Goal: Task Accomplishment & Management: Manage account settings

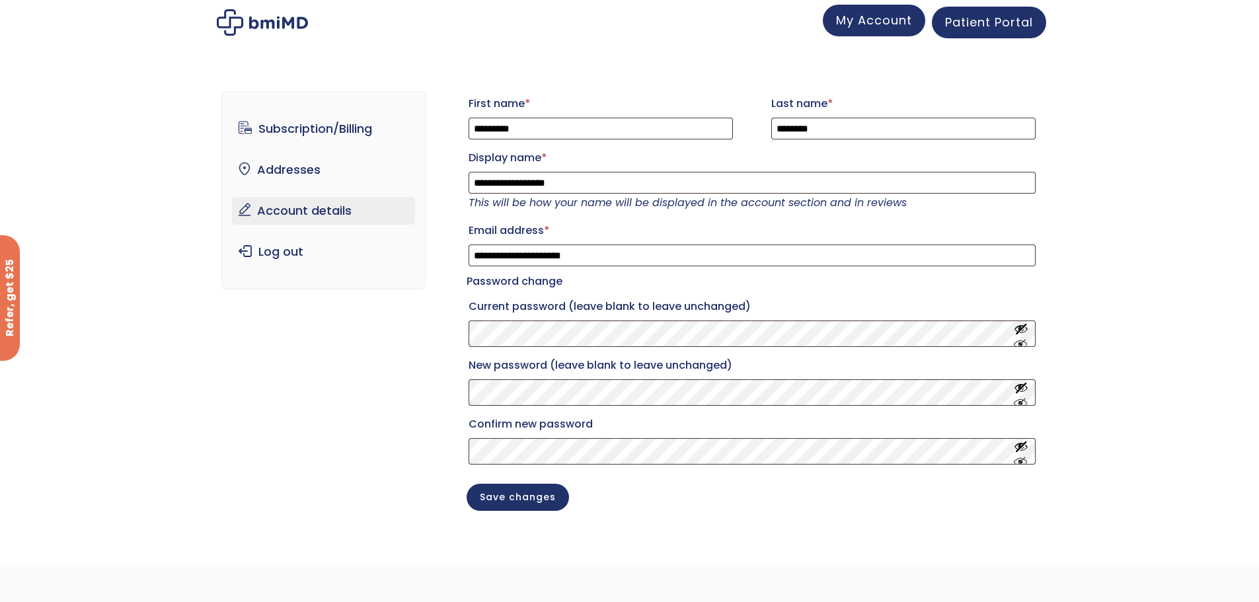
click at [884, 15] on span "My Account" at bounding box center [874, 20] width 76 height 17
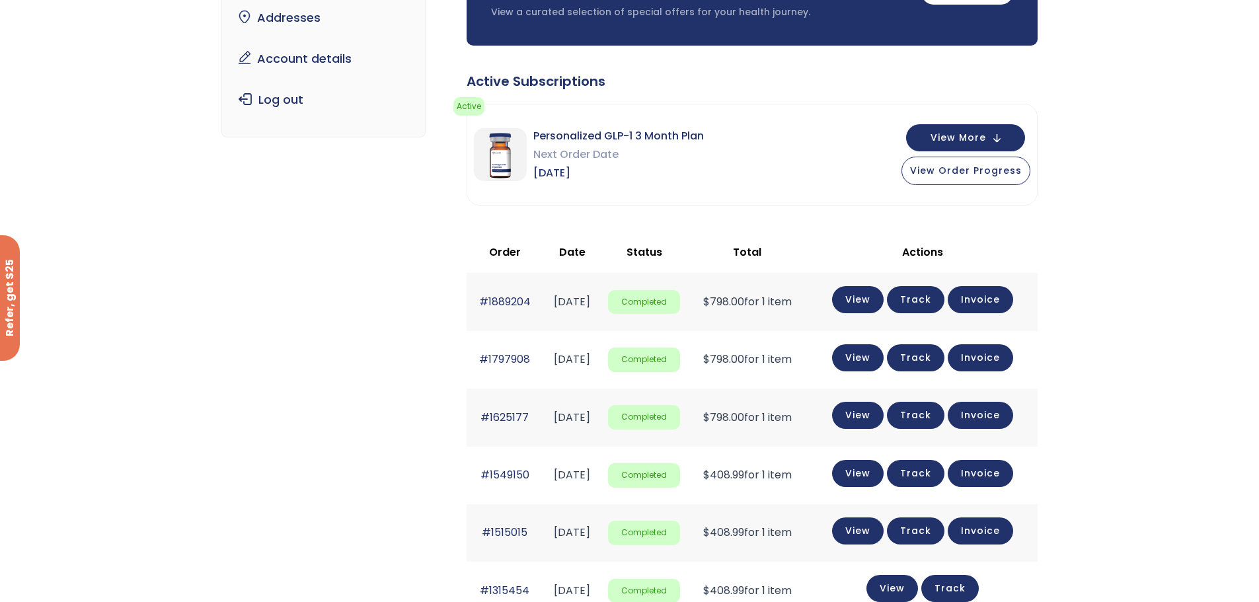
scroll to position [134, 0]
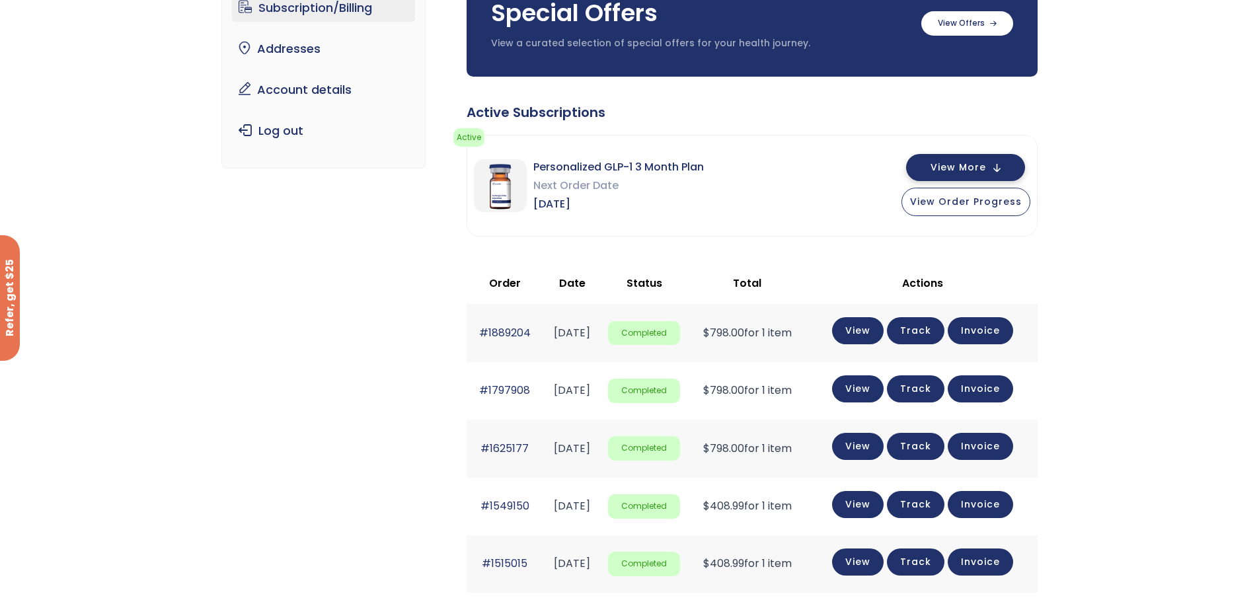
click at [974, 164] on span "View More" at bounding box center [959, 167] width 56 height 9
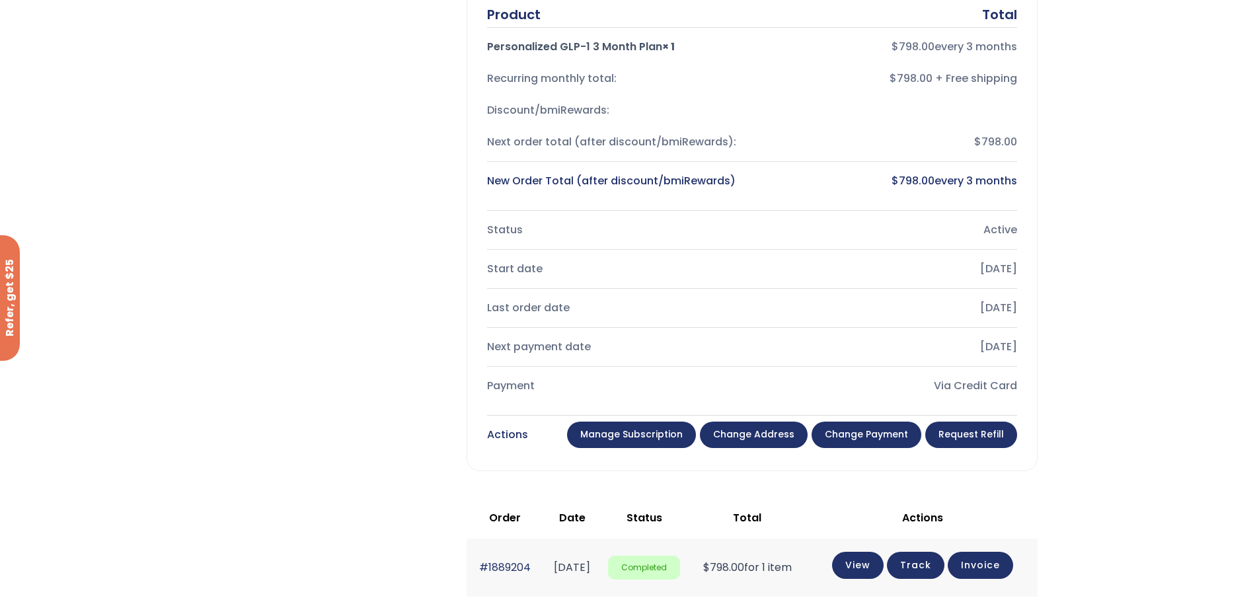
scroll to position [399, 0]
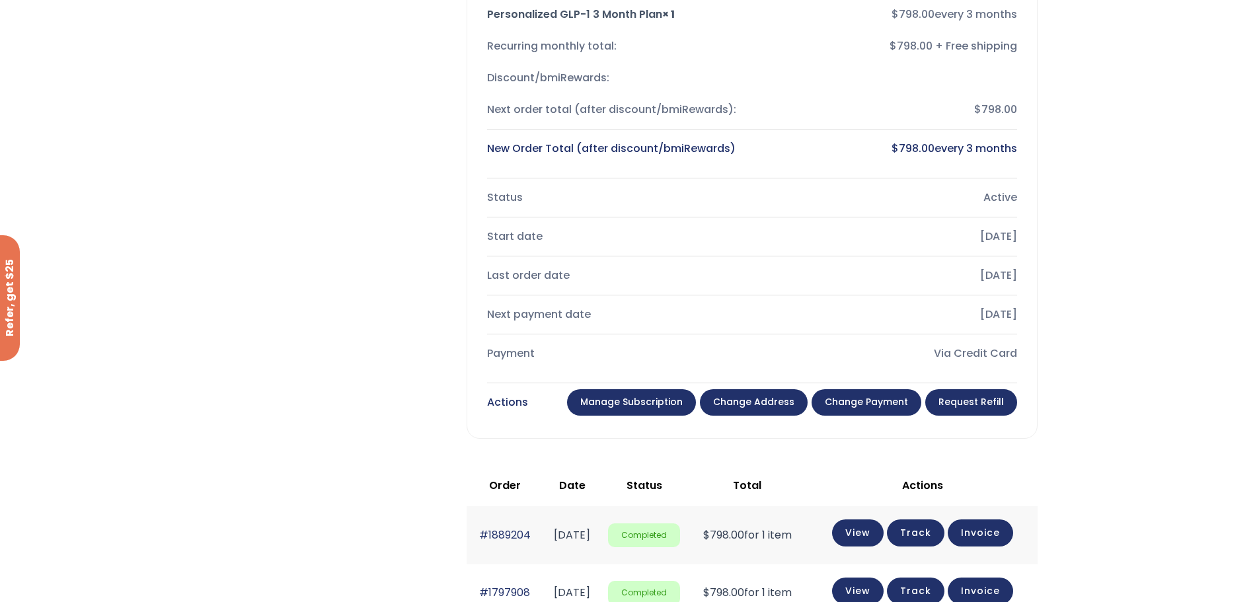
click at [633, 399] on link "Manage Subscription" at bounding box center [631, 402] width 129 height 26
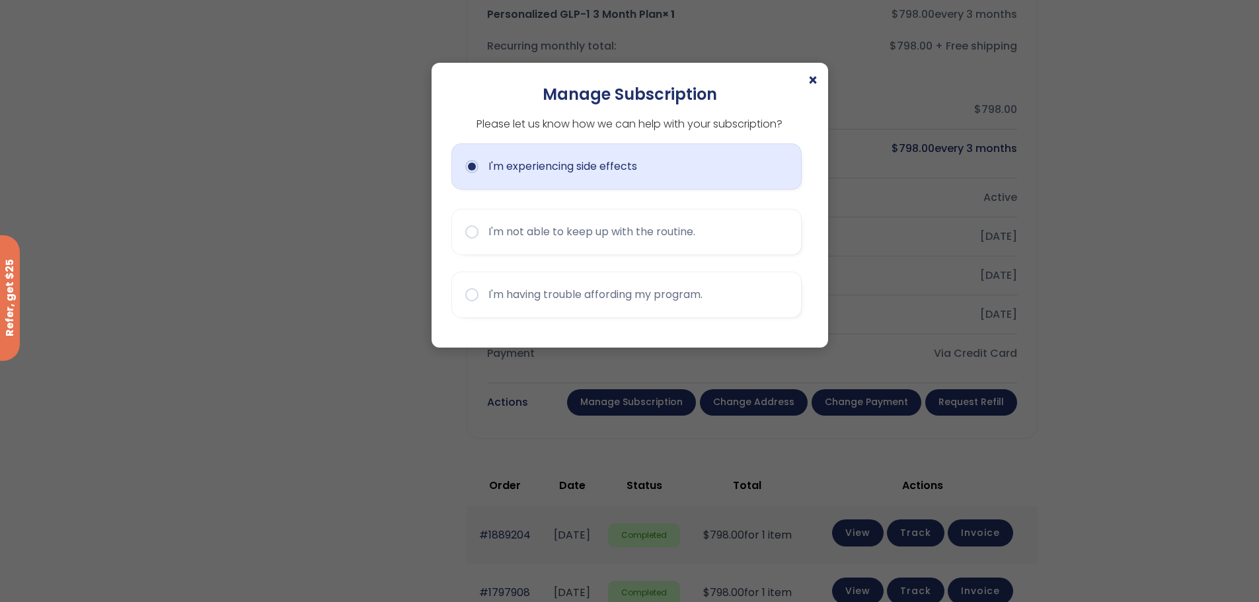
click at [471, 170] on button "I'm experiencing side effects" at bounding box center [626, 166] width 350 height 46
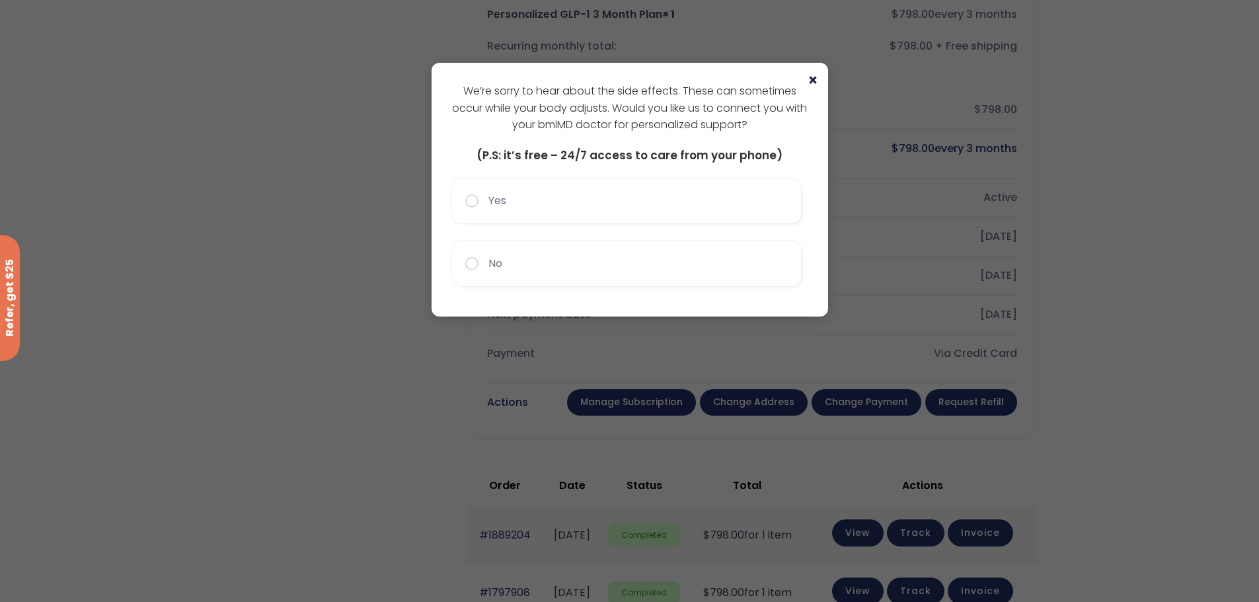
click at [811, 81] on span "×" at bounding box center [813, 81] width 11 height 16
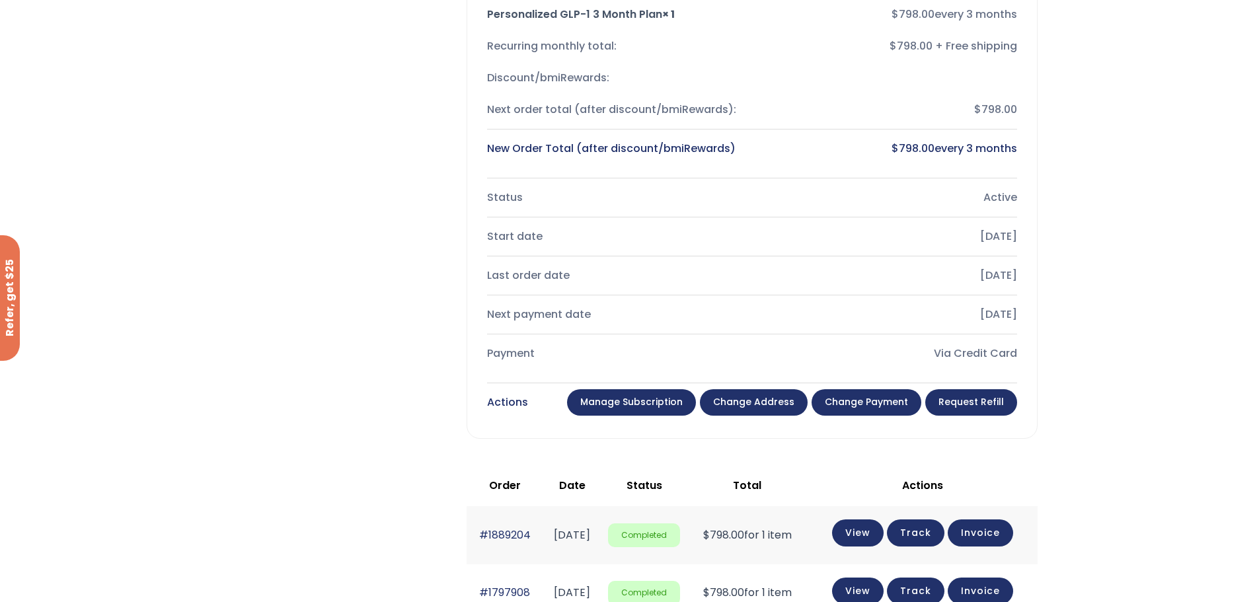
click at [641, 395] on link "Manage Subscription" at bounding box center [631, 402] width 129 height 26
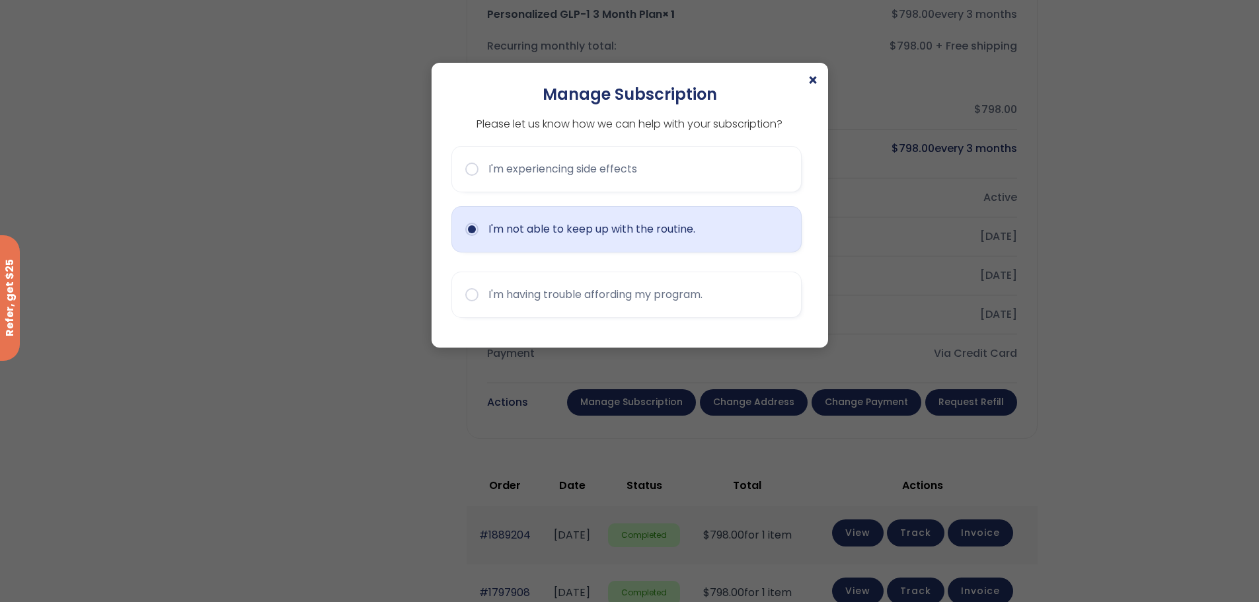
click at [472, 229] on button "I'm not able to keep up with the routine." at bounding box center [626, 229] width 350 height 46
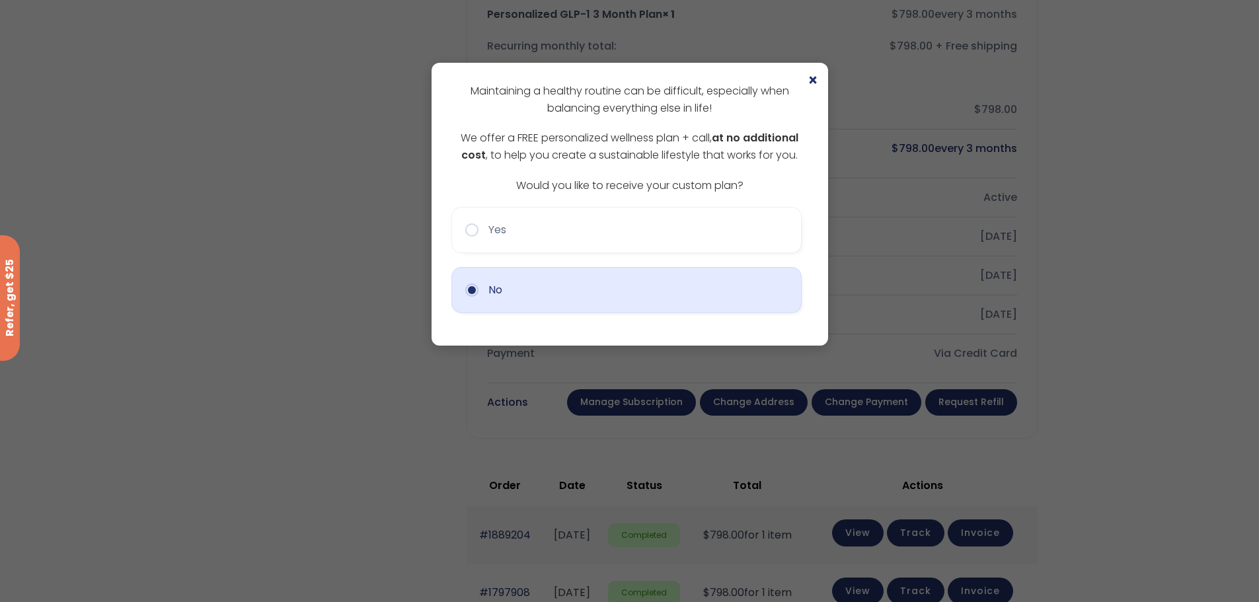
click at [471, 290] on button "No" at bounding box center [626, 290] width 350 height 46
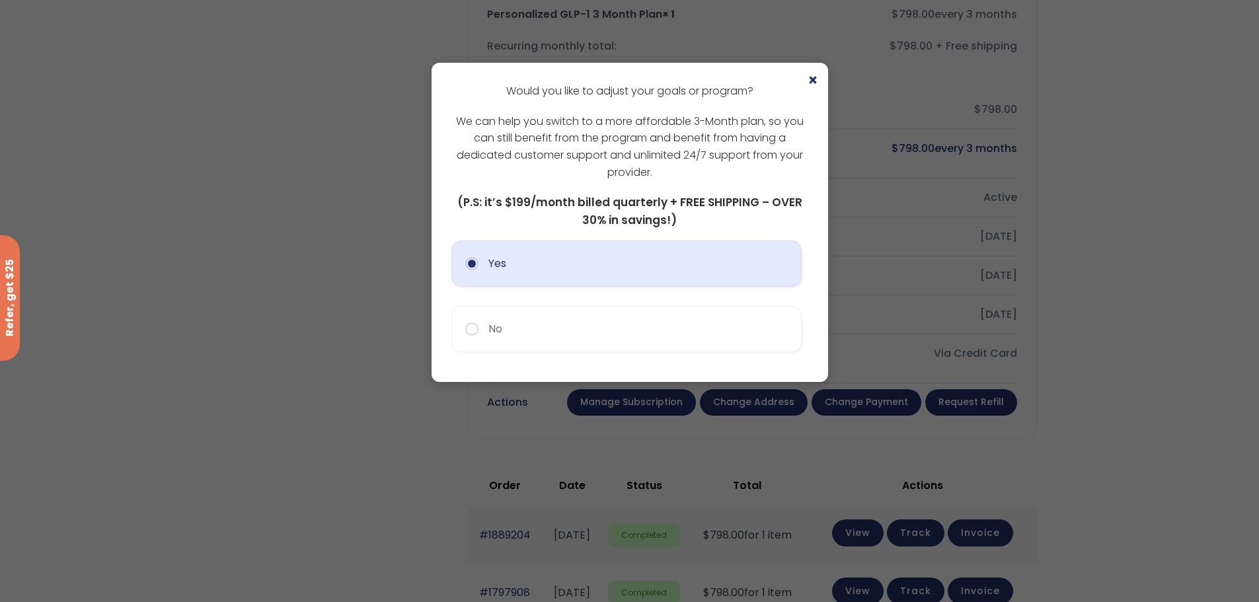
click at [475, 261] on button "Yes" at bounding box center [626, 264] width 350 height 46
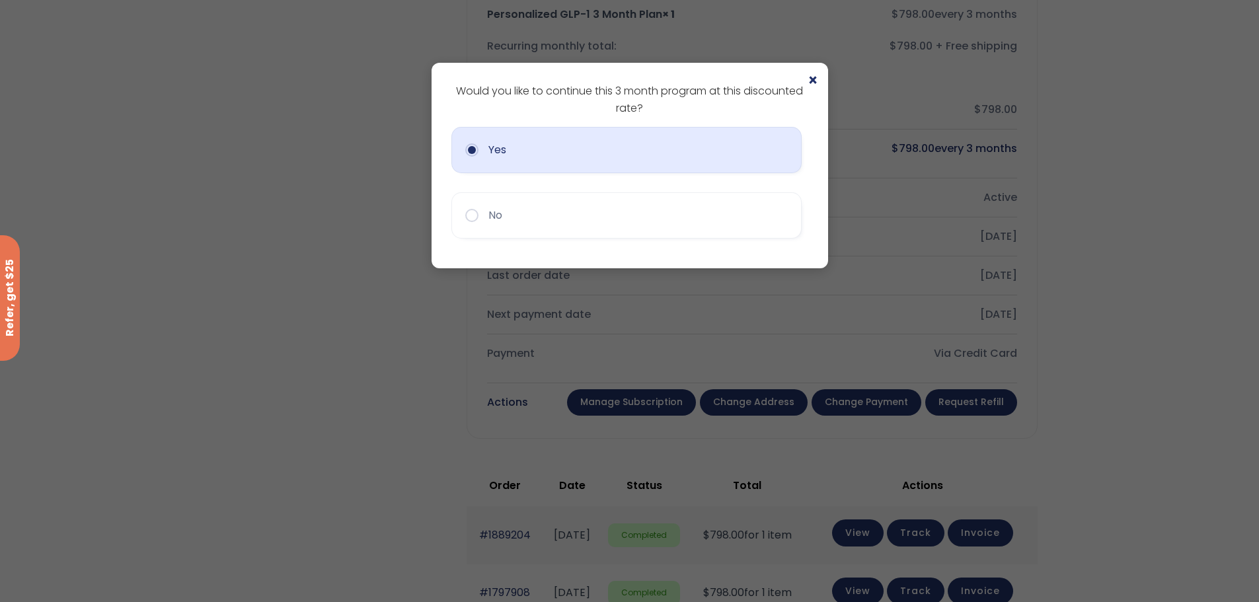
click at [471, 145] on button "Yes" at bounding box center [626, 150] width 350 height 46
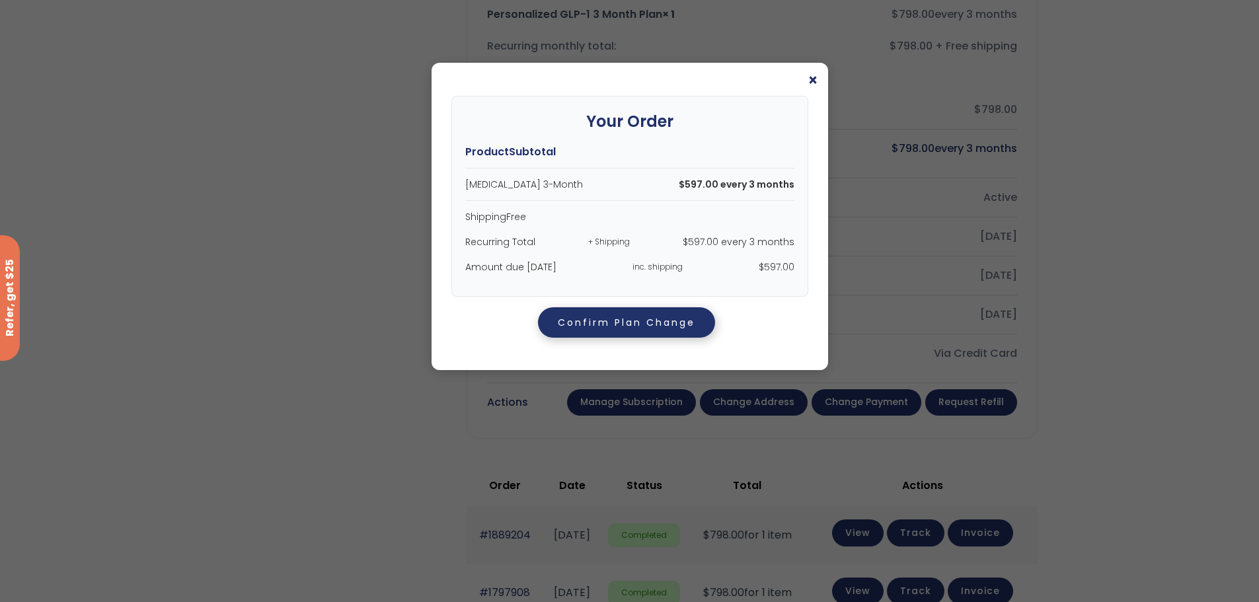
click at [665, 320] on button "Confirm Plan Change" at bounding box center [626, 322] width 177 height 30
